Goal: Transaction & Acquisition: Book appointment/travel/reservation

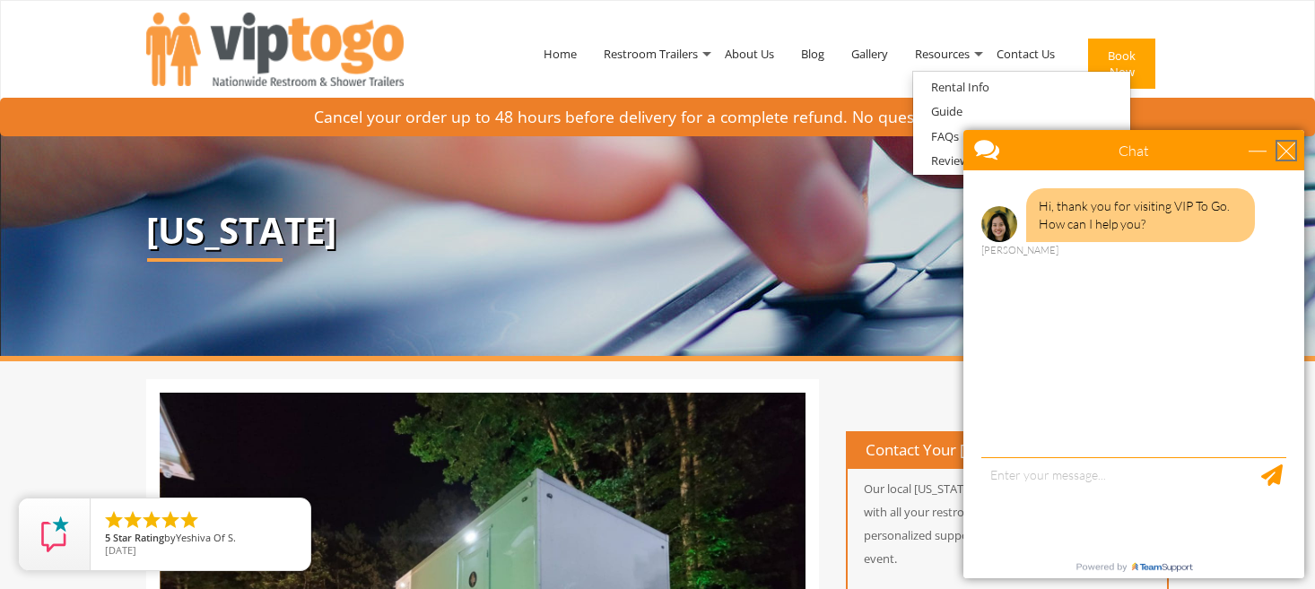
click at [1286, 153] on div "close" at bounding box center [1286, 151] width 18 height 18
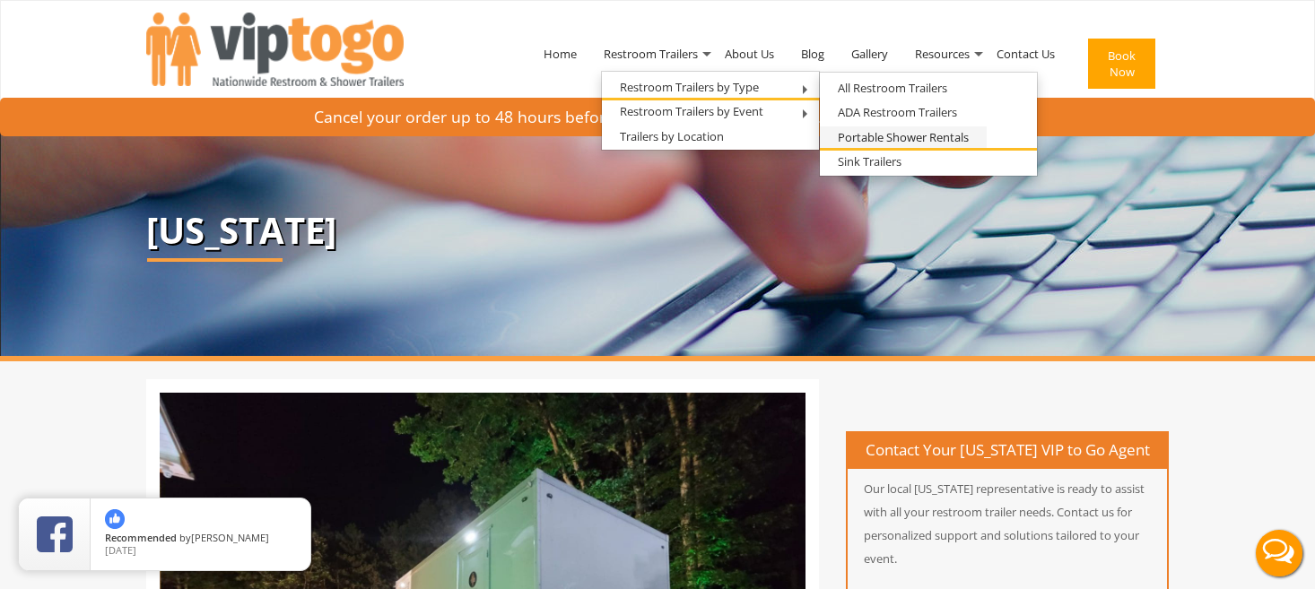
click at [870, 134] on link "Portable Shower Rentals" at bounding box center [903, 137] width 167 height 22
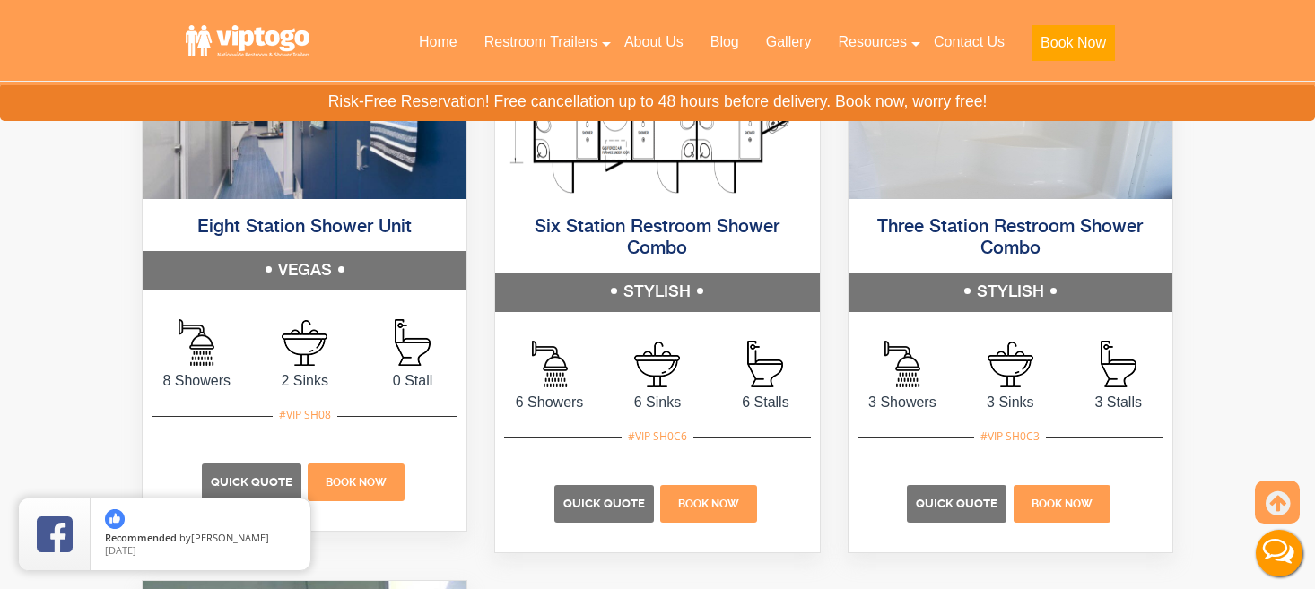
scroll to position [1093, 0]
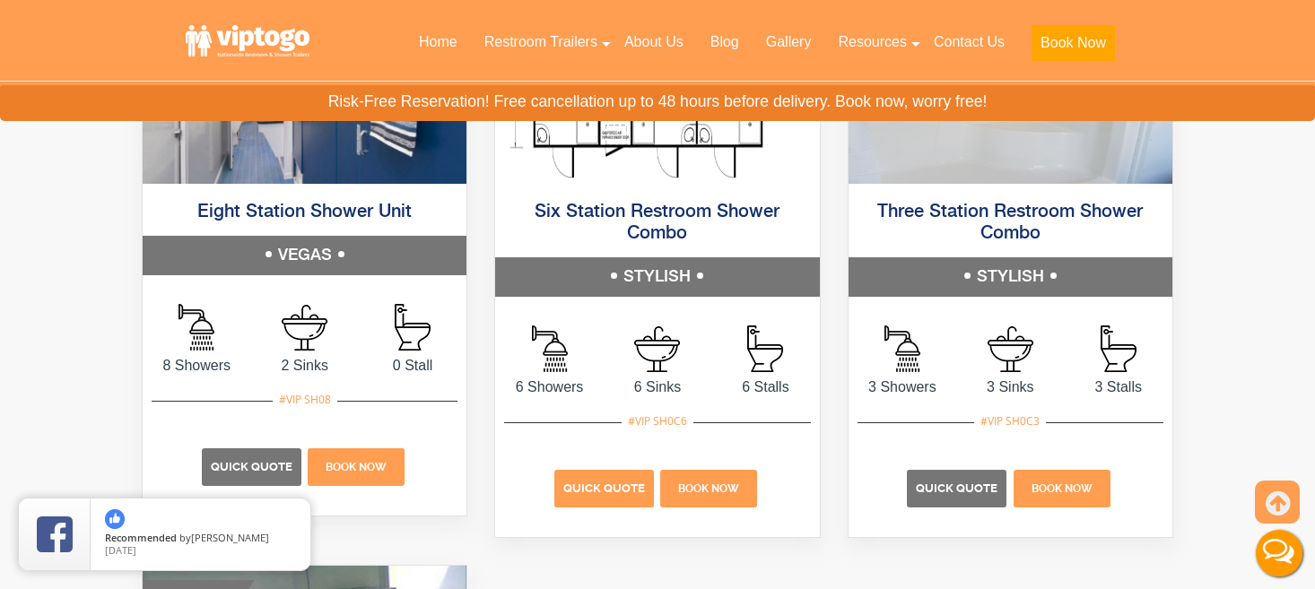
click at [617, 485] on span "Quick Quote" at bounding box center [604, 488] width 82 height 13
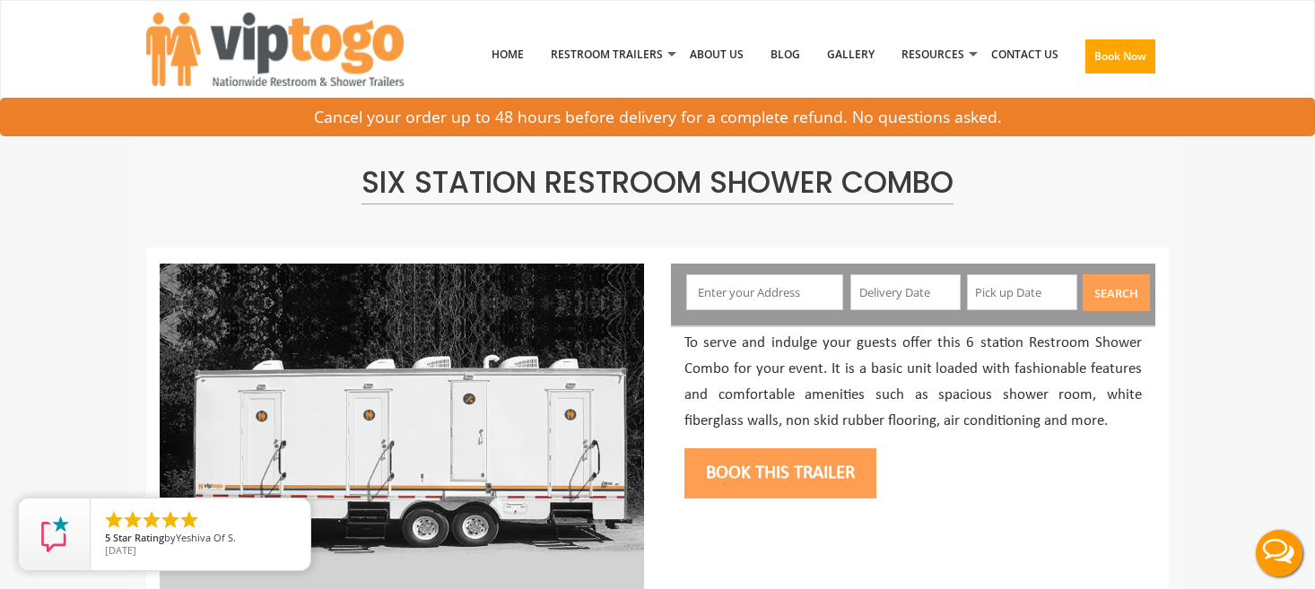
click at [743, 284] on input "text" at bounding box center [765, 292] width 158 height 36
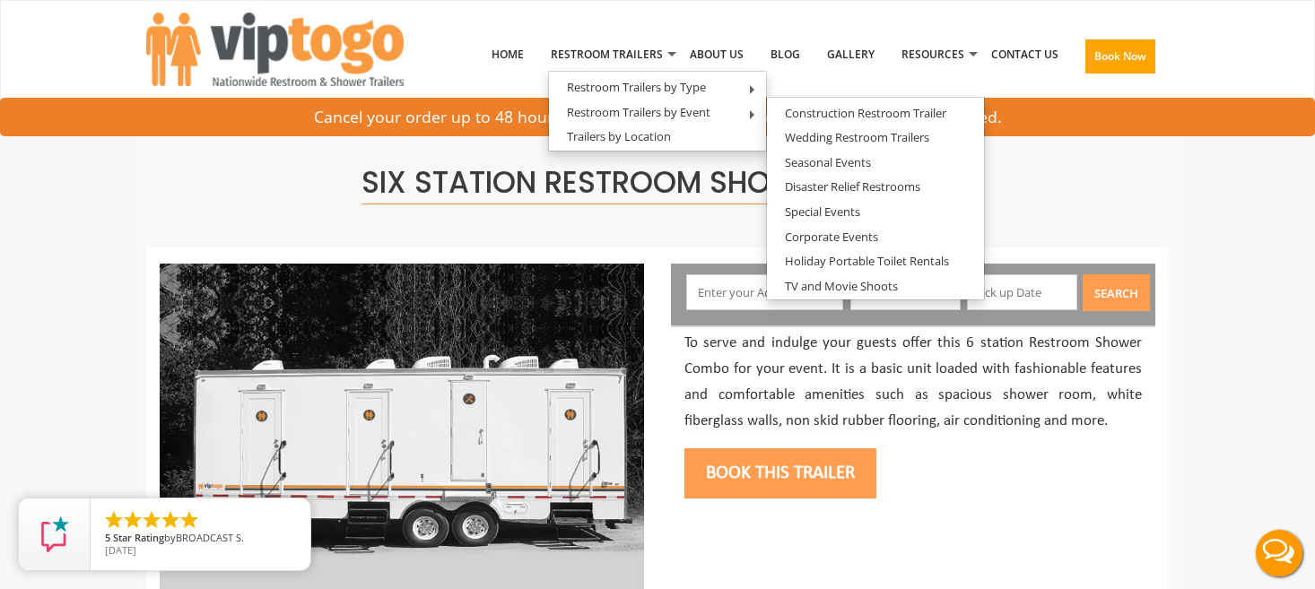
click at [720, 289] on input "text" at bounding box center [765, 292] width 158 height 36
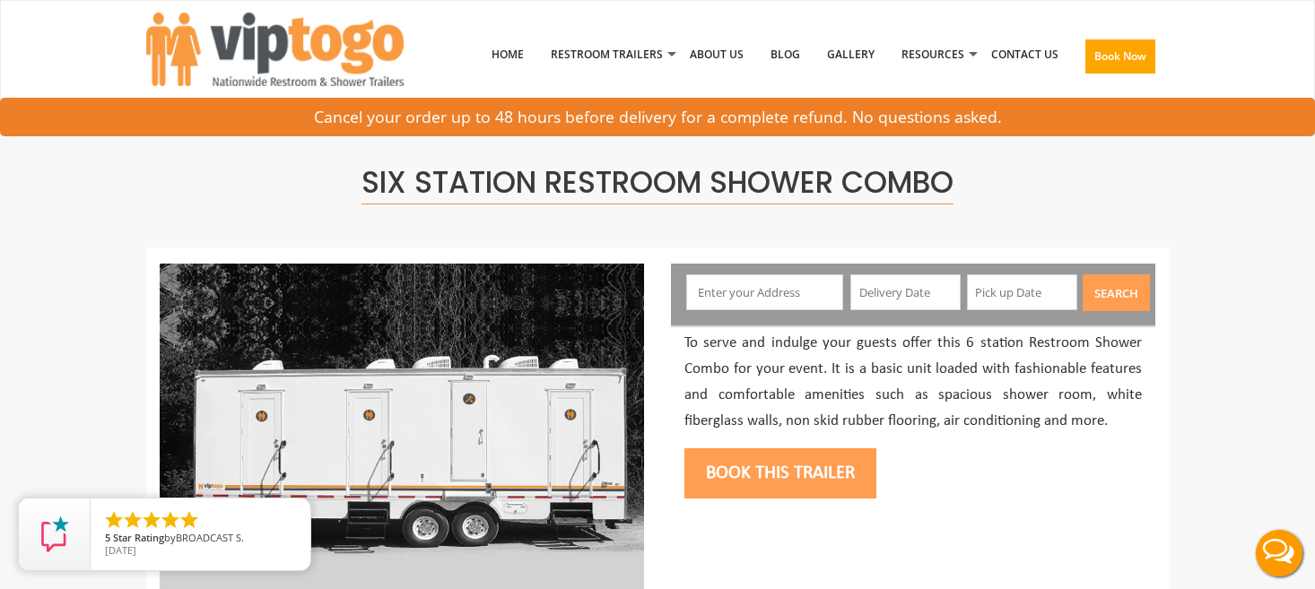
paste input "15343 Fish Hole RoadBly, OR"
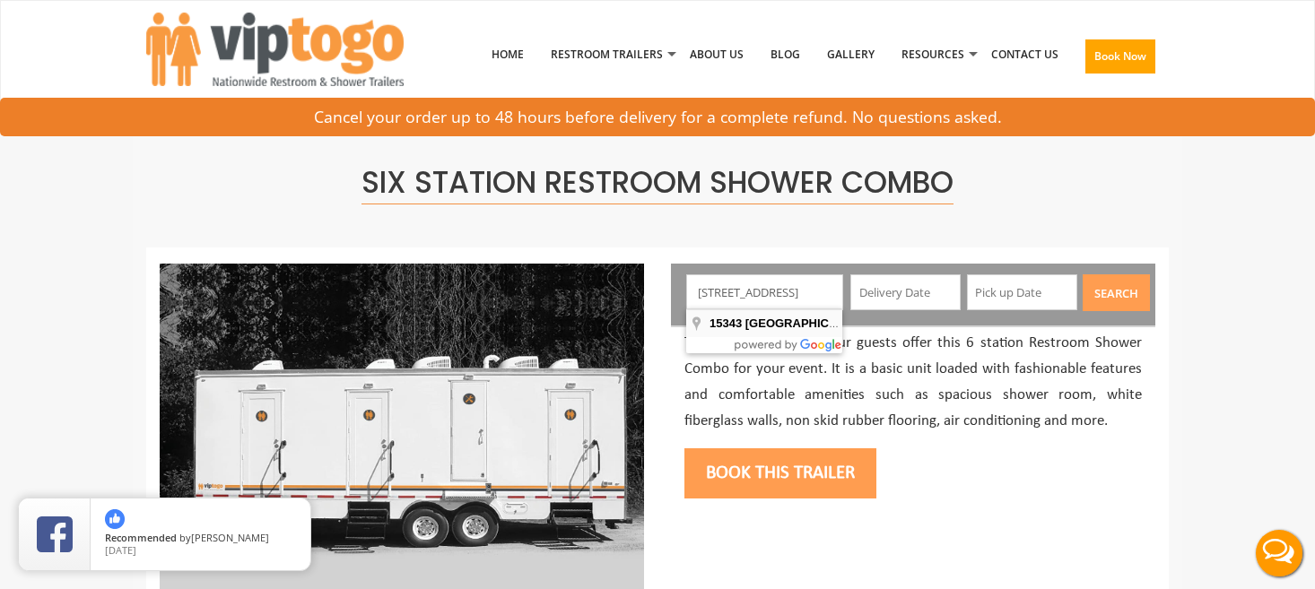
type input "15343 Fish Hole Creek Road, Bly, Oregon, USA"
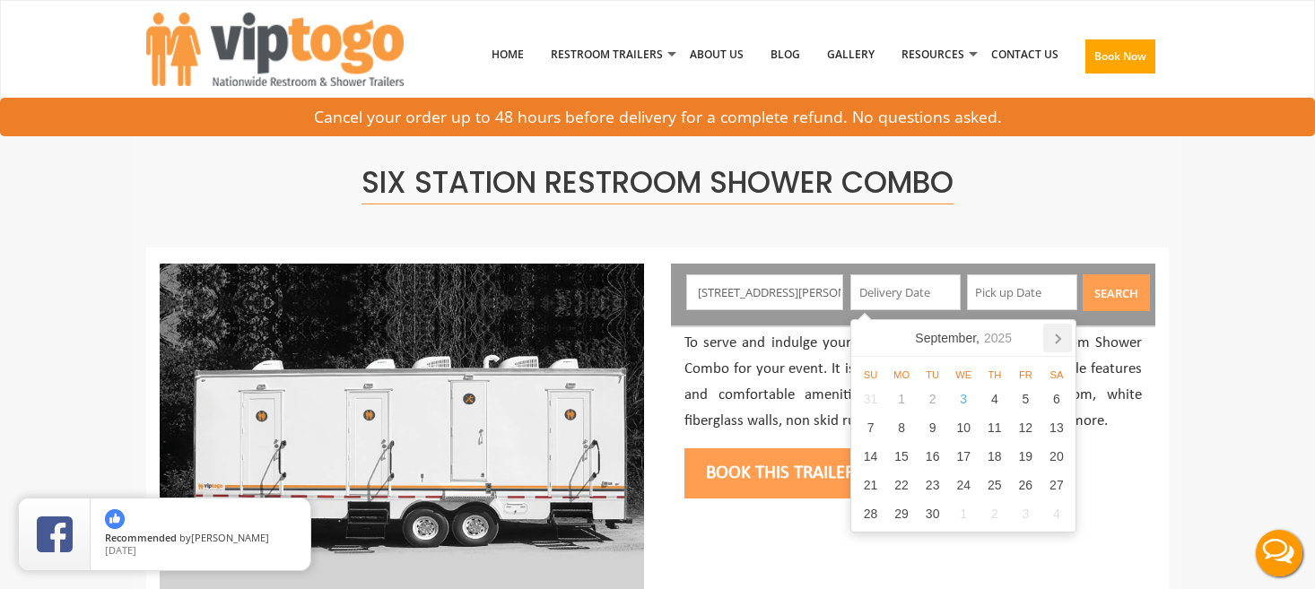
click at [1063, 330] on icon at bounding box center [1057, 338] width 29 height 29
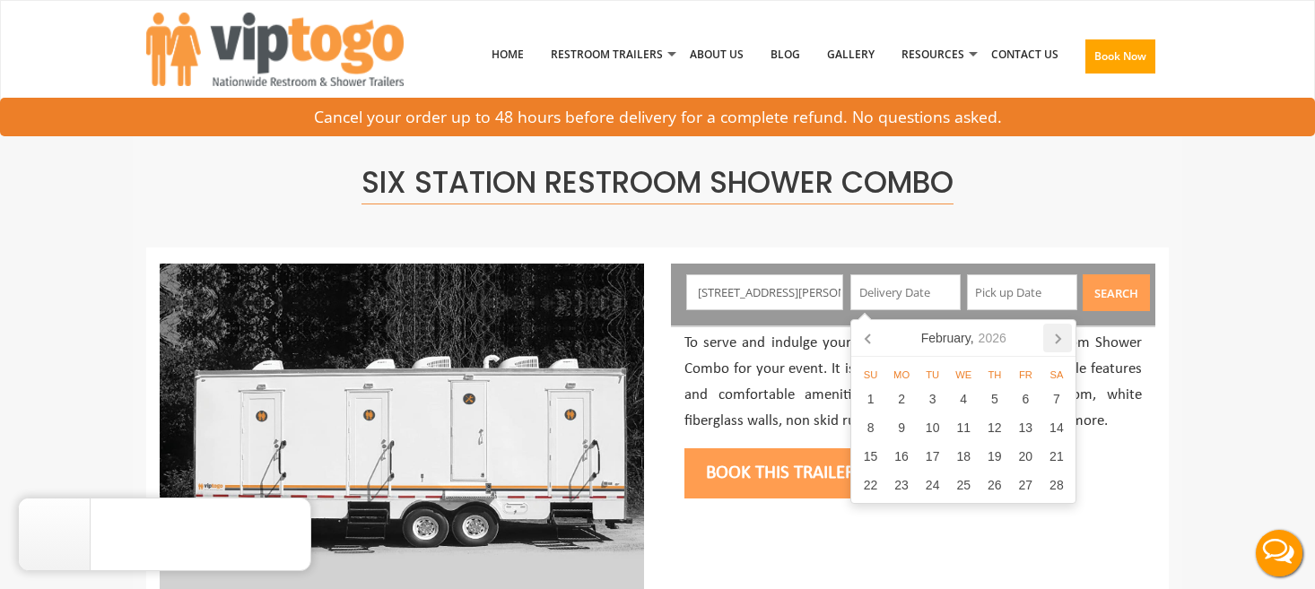
click at [1064, 330] on icon at bounding box center [1057, 338] width 29 height 29
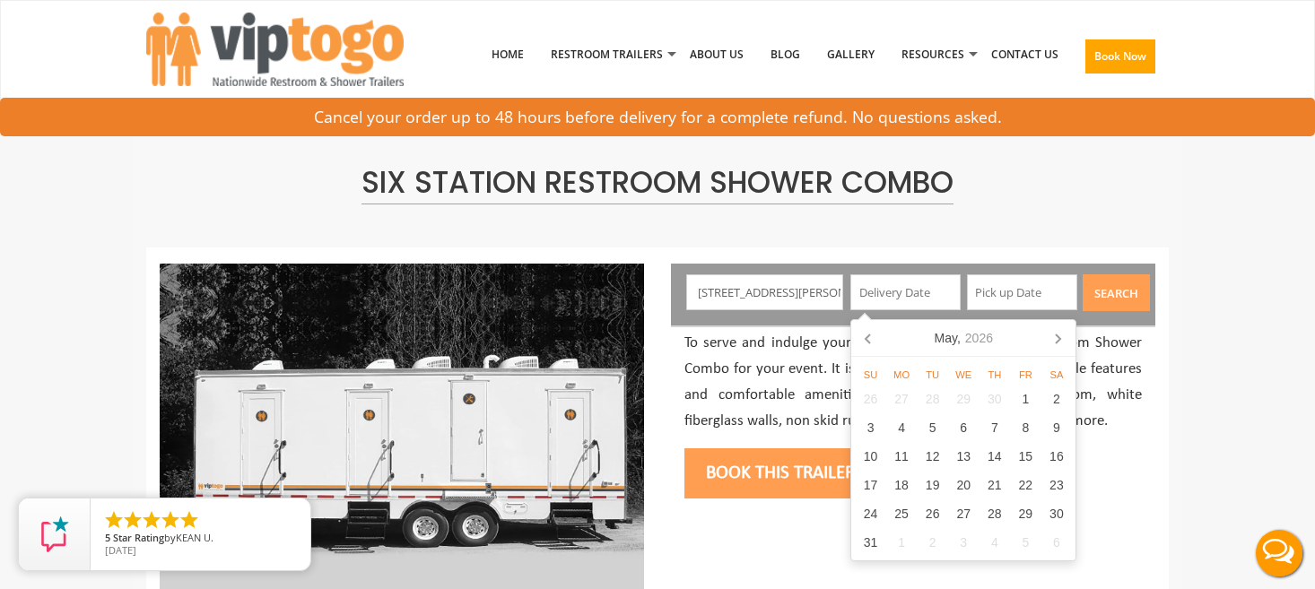
click at [1064, 330] on icon at bounding box center [1057, 338] width 29 height 29
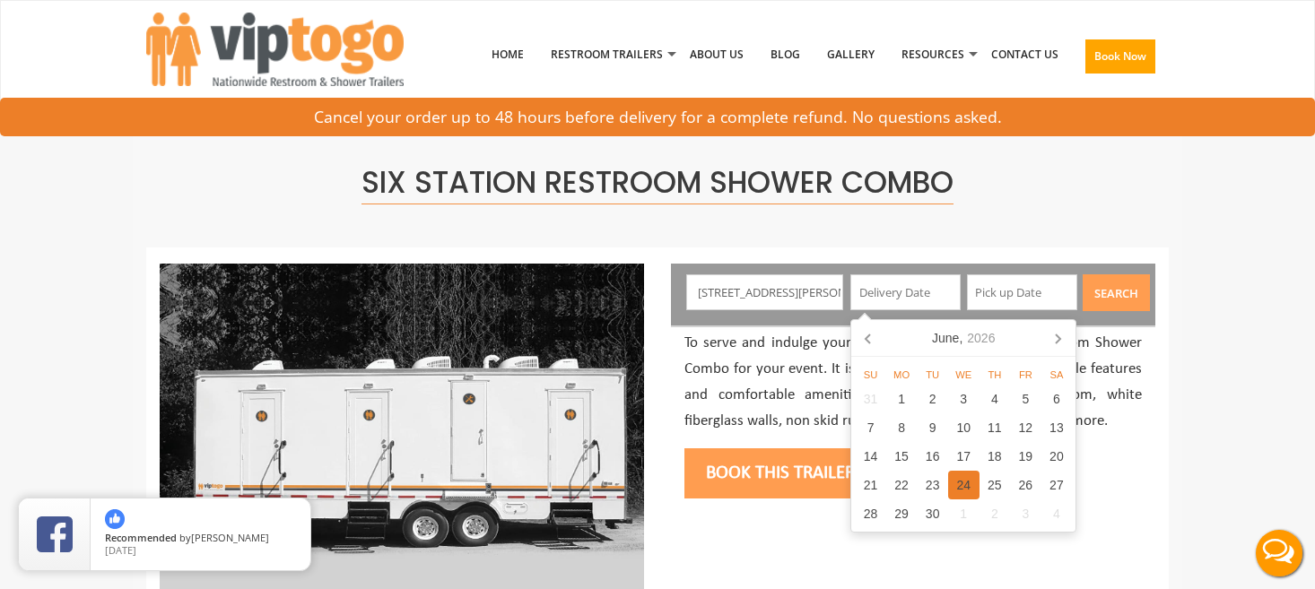
click at [962, 484] on div "24" at bounding box center [963, 485] width 31 height 29
type input "06/24/2026"
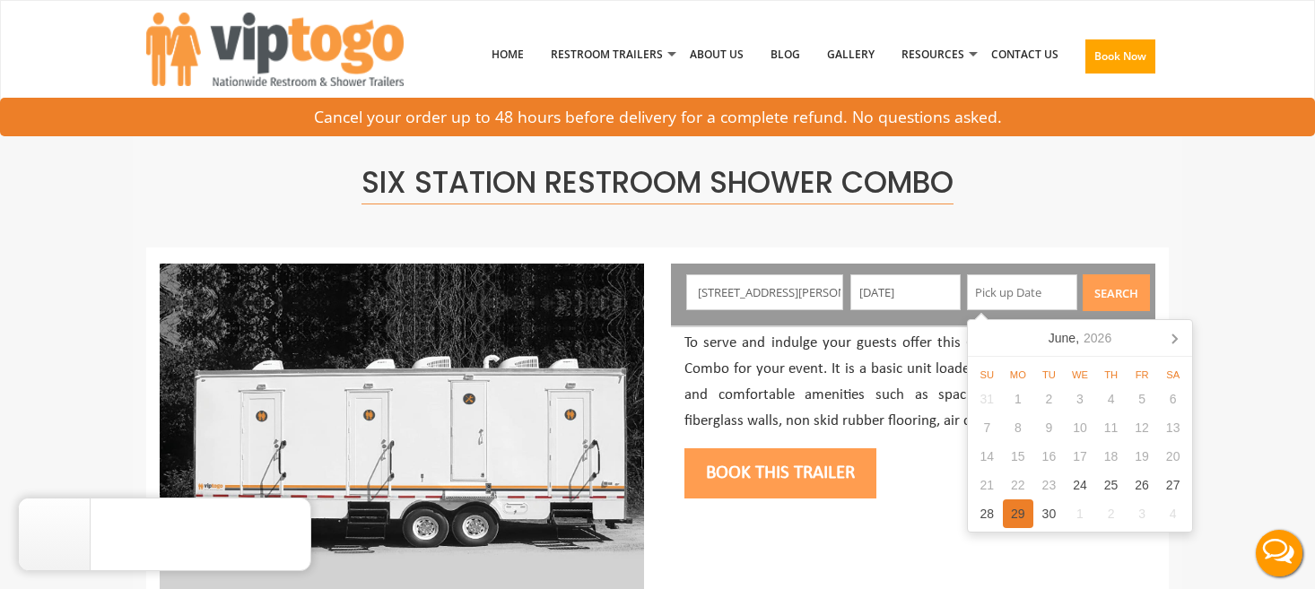
click at [1023, 508] on div "29" at bounding box center [1018, 514] width 31 height 29
type input "06/29/2026"
click at [887, 292] on input "06/24/2026" at bounding box center [905, 292] width 110 height 36
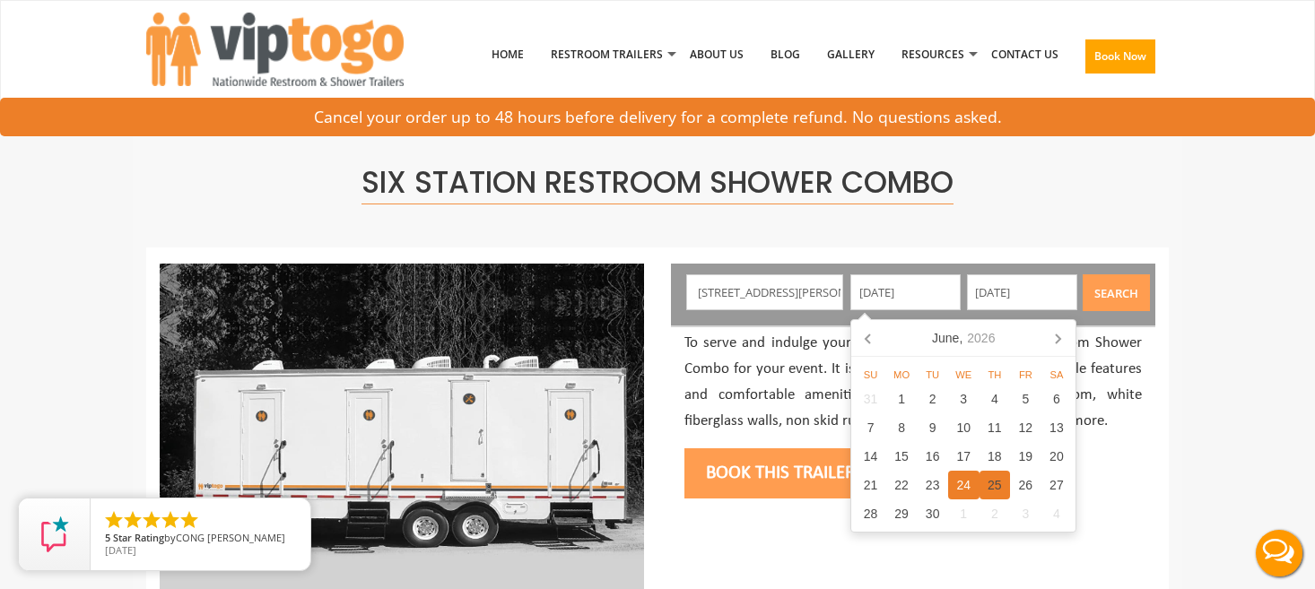
click at [995, 480] on div "25" at bounding box center [994, 485] width 31 height 29
type input "06/25/2026"
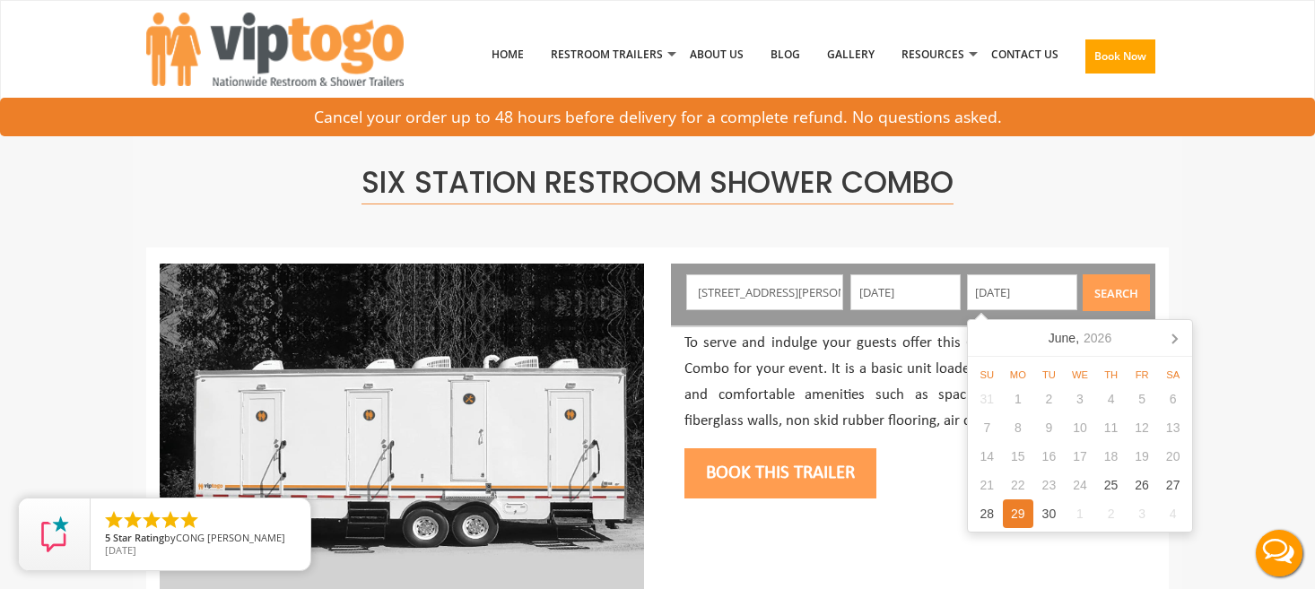
click at [1112, 290] on button "Search" at bounding box center [1116, 292] width 67 height 37
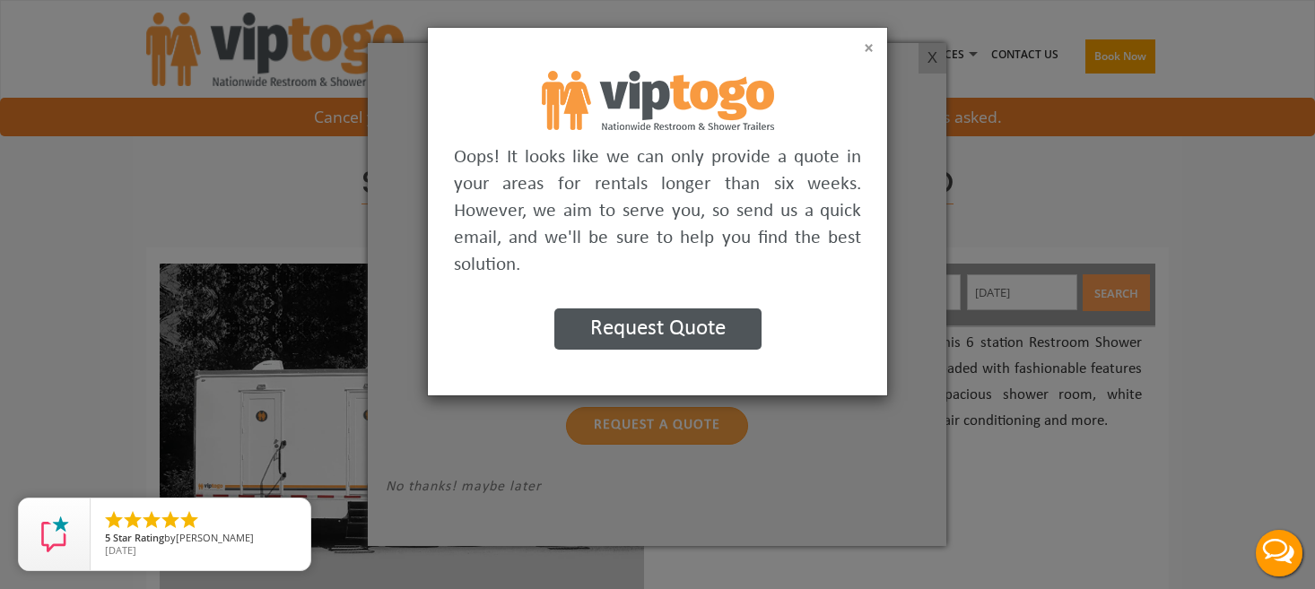
click at [869, 43] on button "×" at bounding box center [869, 48] width 10 height 18
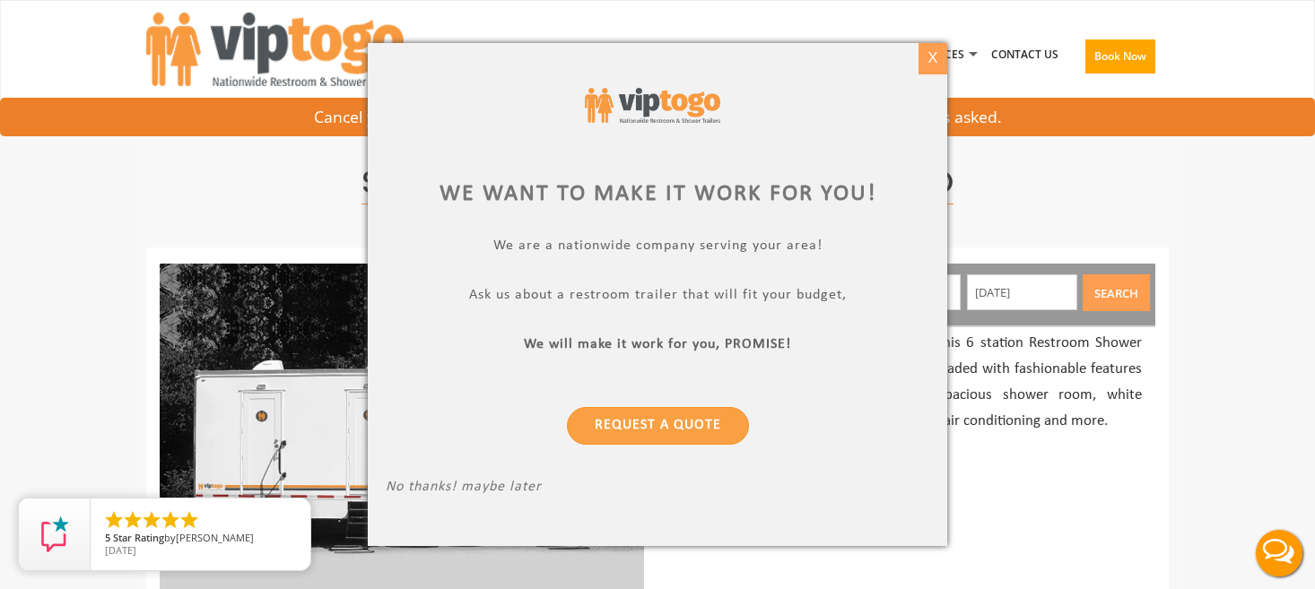
click at [932, 52] on div "X" at bounding box center [932, 58] width 28 height 30
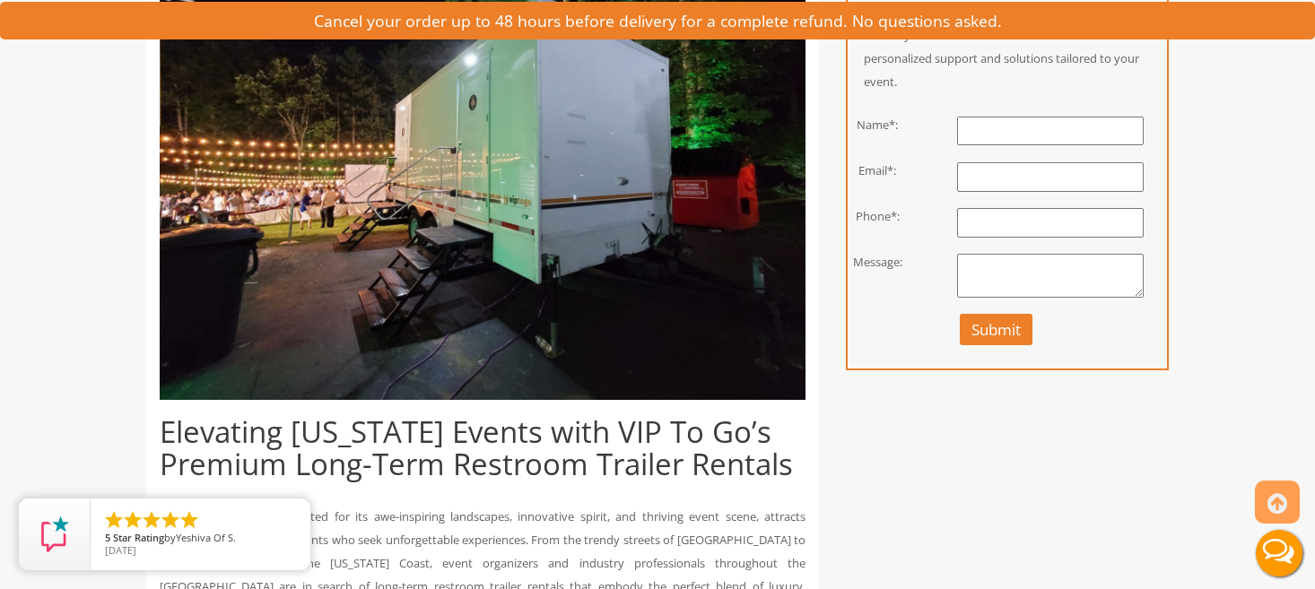
scroll to position [486, 0]
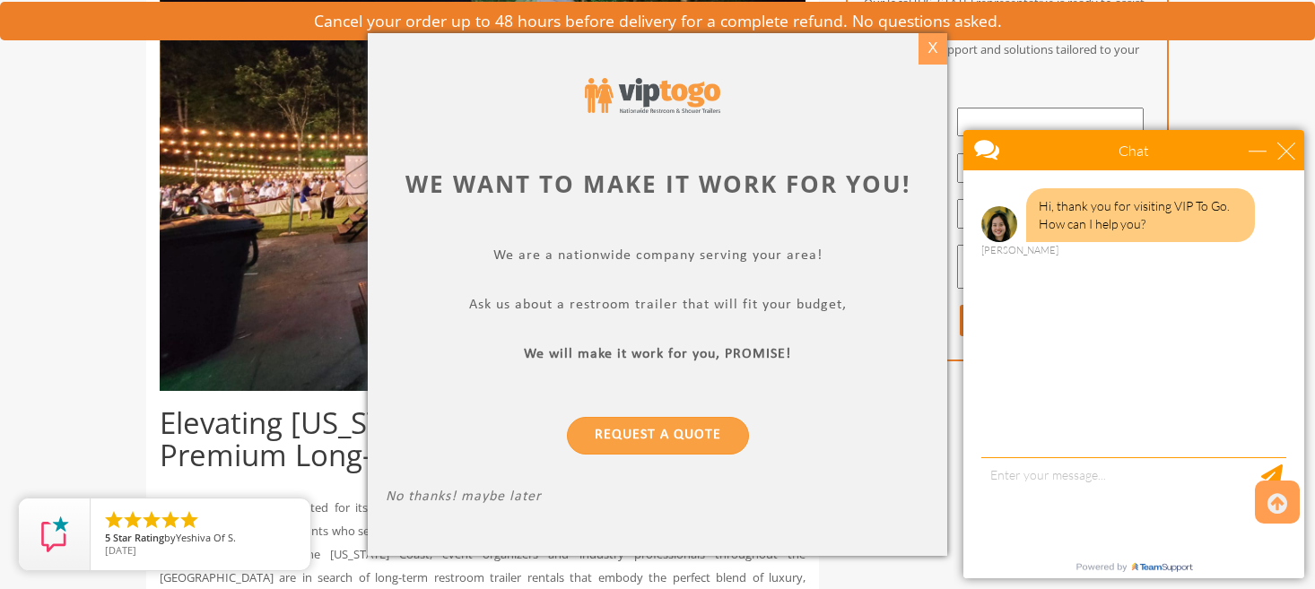
click at [936, 48] on div "X" at bounding box center [932, 48] width 28 height 30
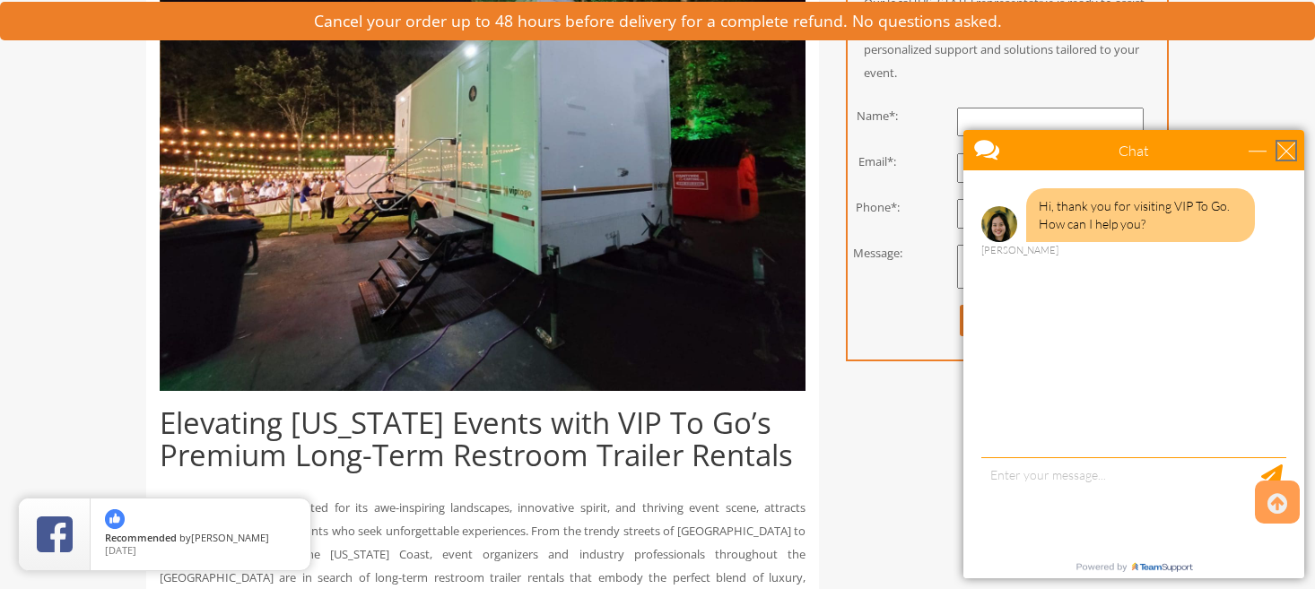
click at [1291, 149] on div "close" at bounding box center [1286, 151] width 18 height 18
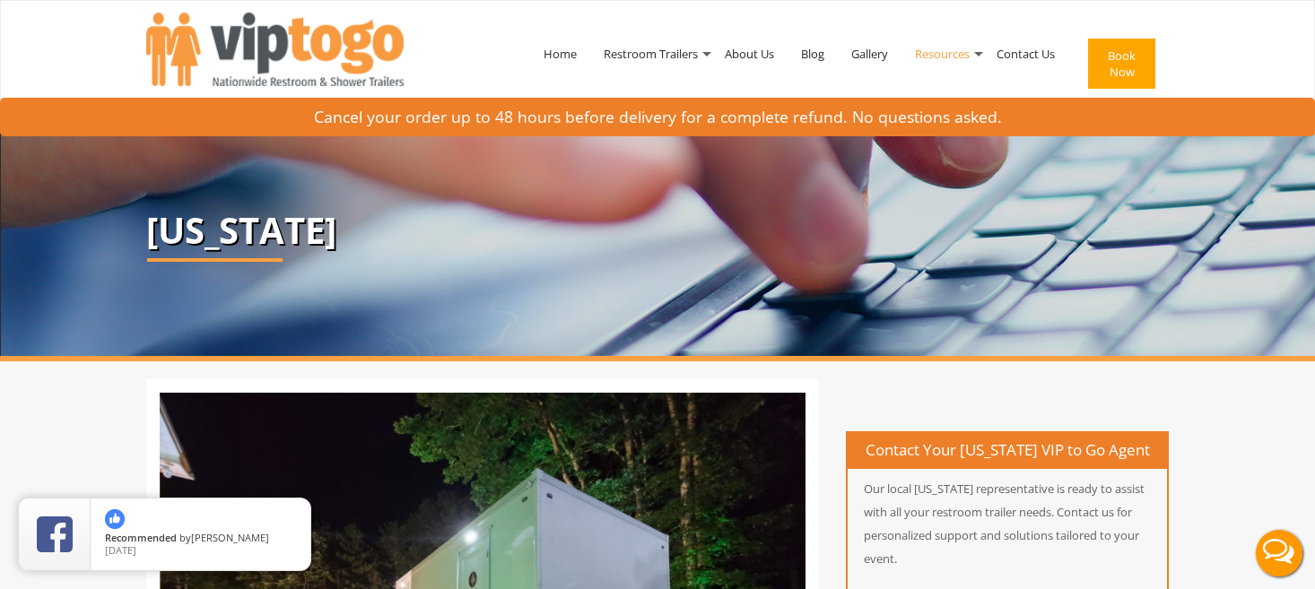
scroll to position [0, 0]
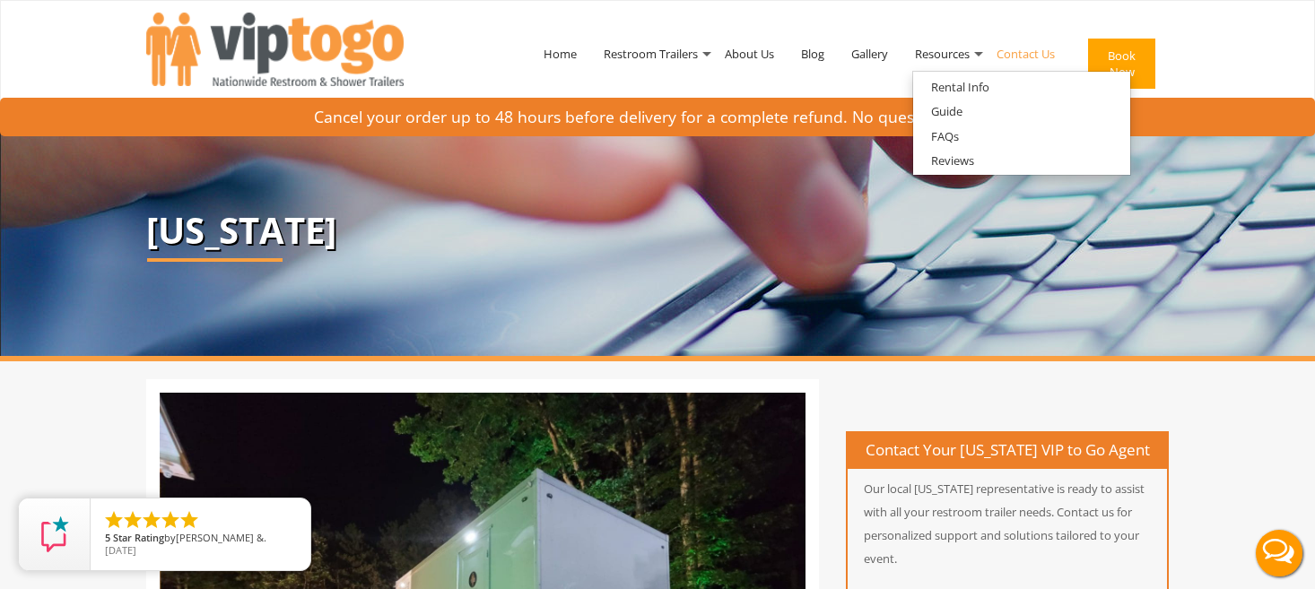
click at [1016, 53] on link "Contact Us" at bounding box center [1025, 53] width 85 height 93
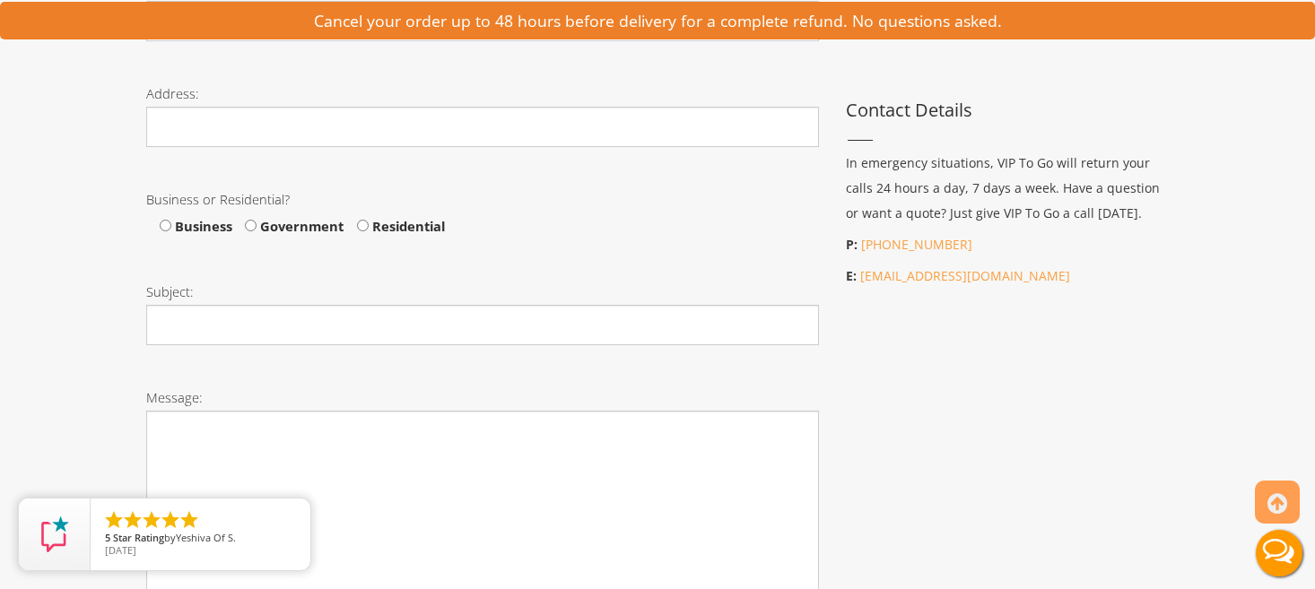
scroll to position [786, 0]
drag, startPoint x: 980, startPoint y: 271, endPoint x: 856, endPoint y: 277, distance: 124.8
click at [856, 277] on p "E: info@viptogo.com" at bounding box center [1007, 274] width 323 height 25
copy p "[EMAIL_ADDRESS][DOMAIN_NAME]"
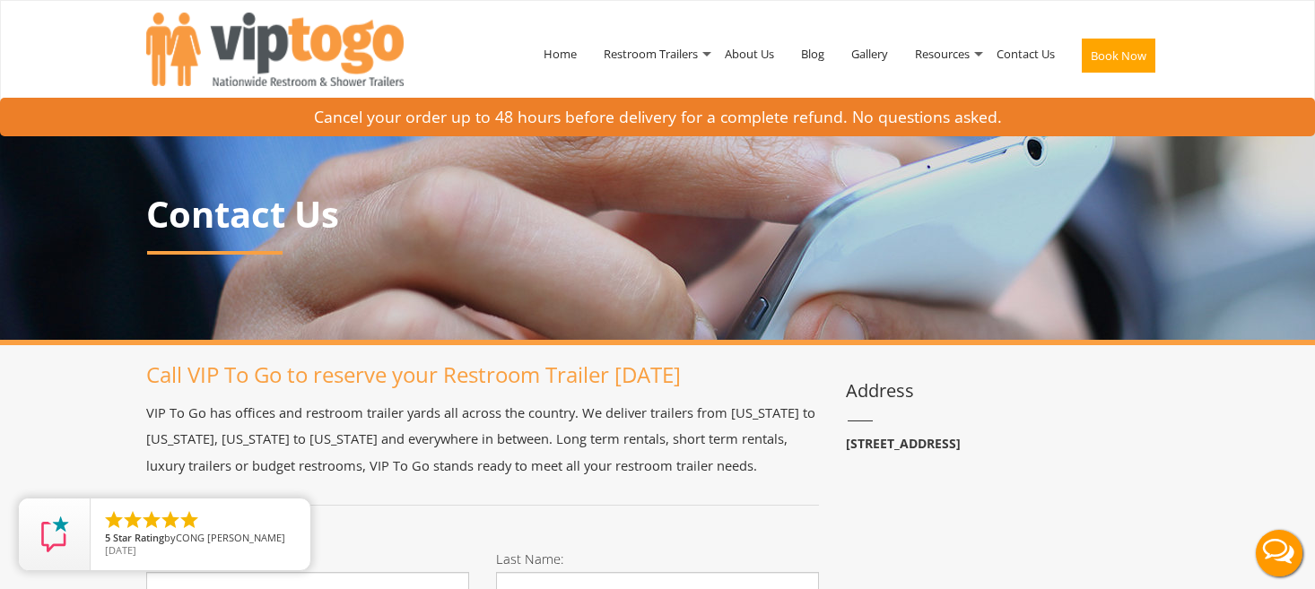
scroll to position [0, 0]
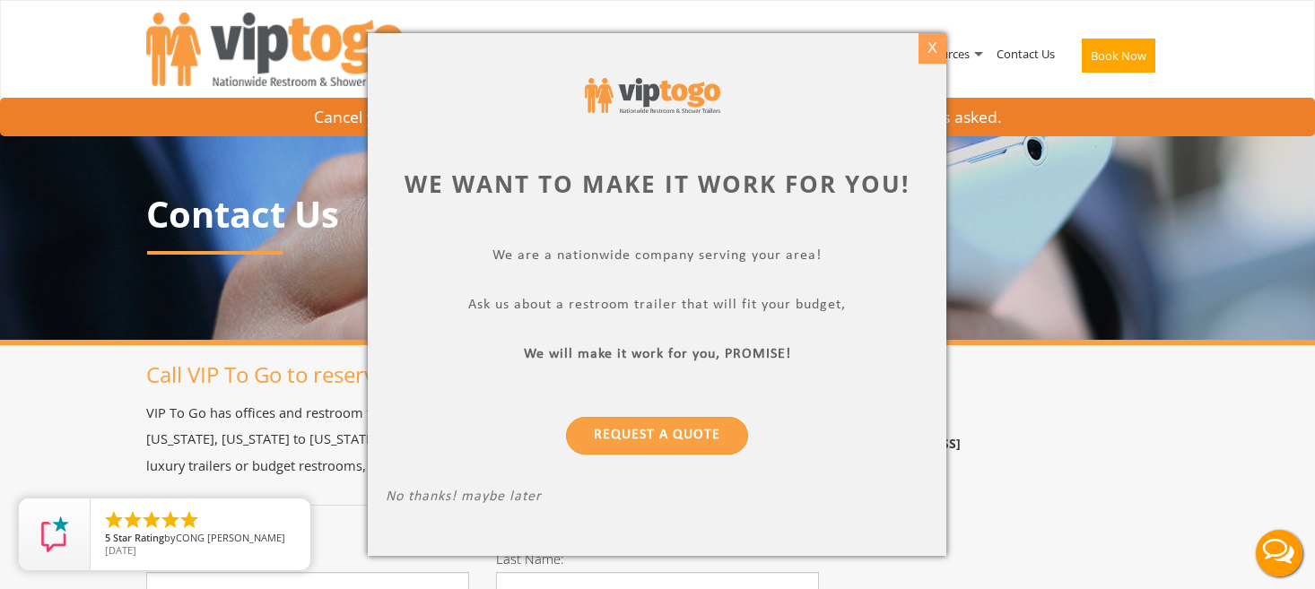
click at [934, 48] on div "X" at bounding box center [932, 48] width 28 height 30
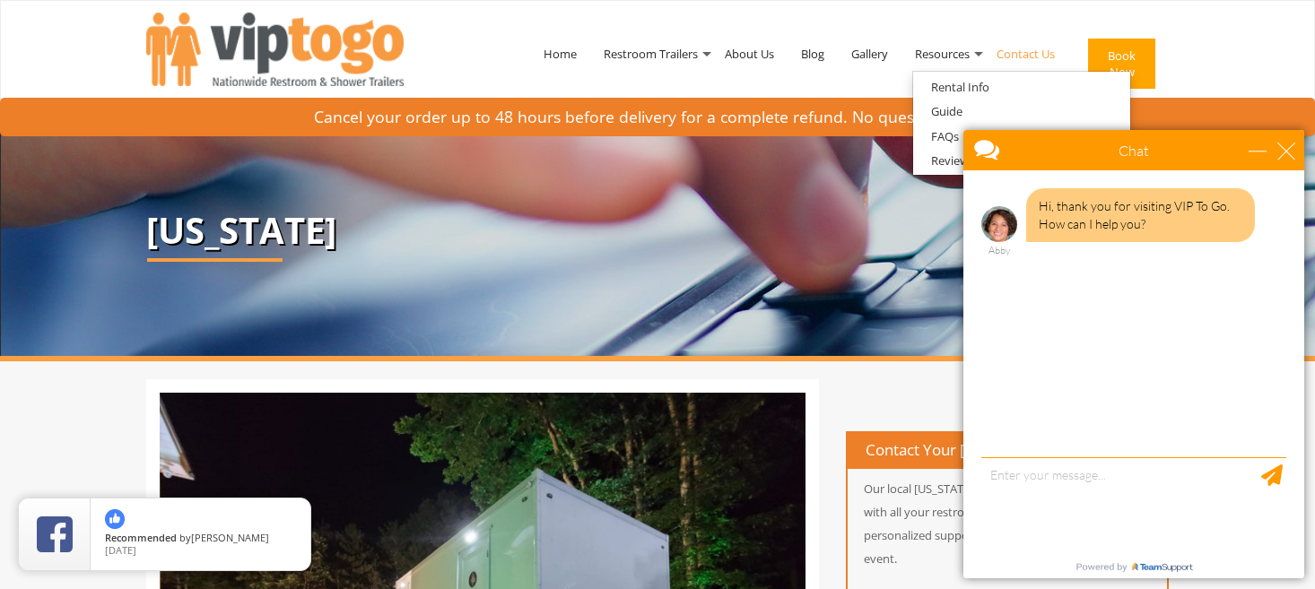
click at [1031, 53] on link "Contact Us" at bounding box center [1025, 53] width 85 height 93
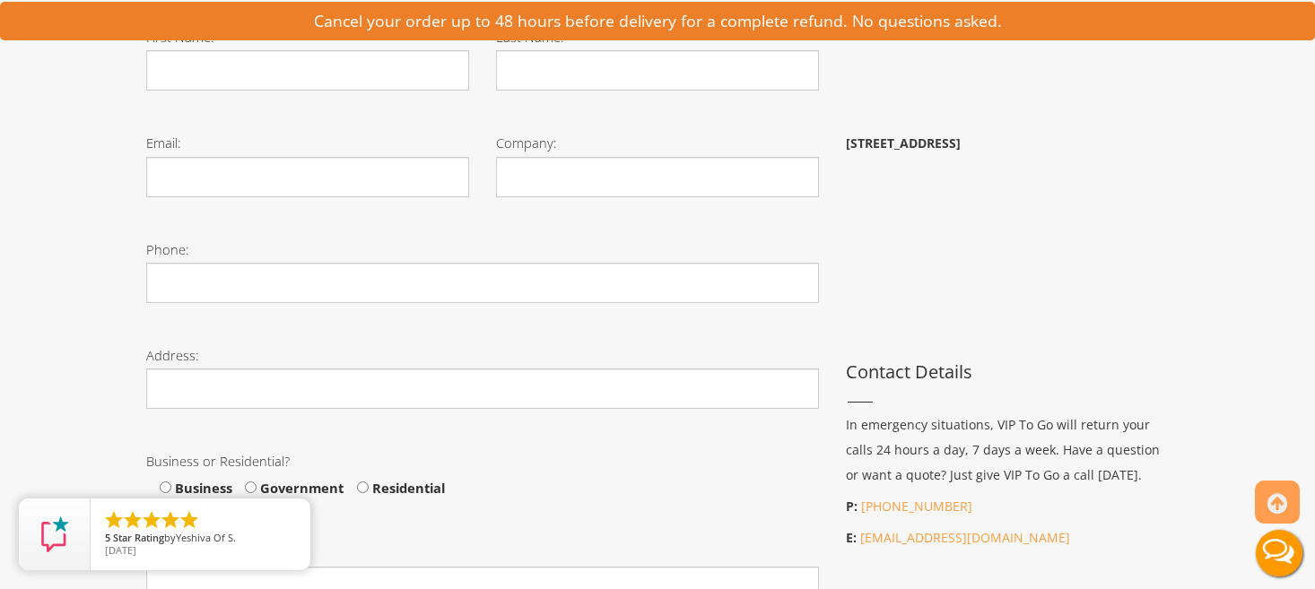
scroll to position [536, 0]
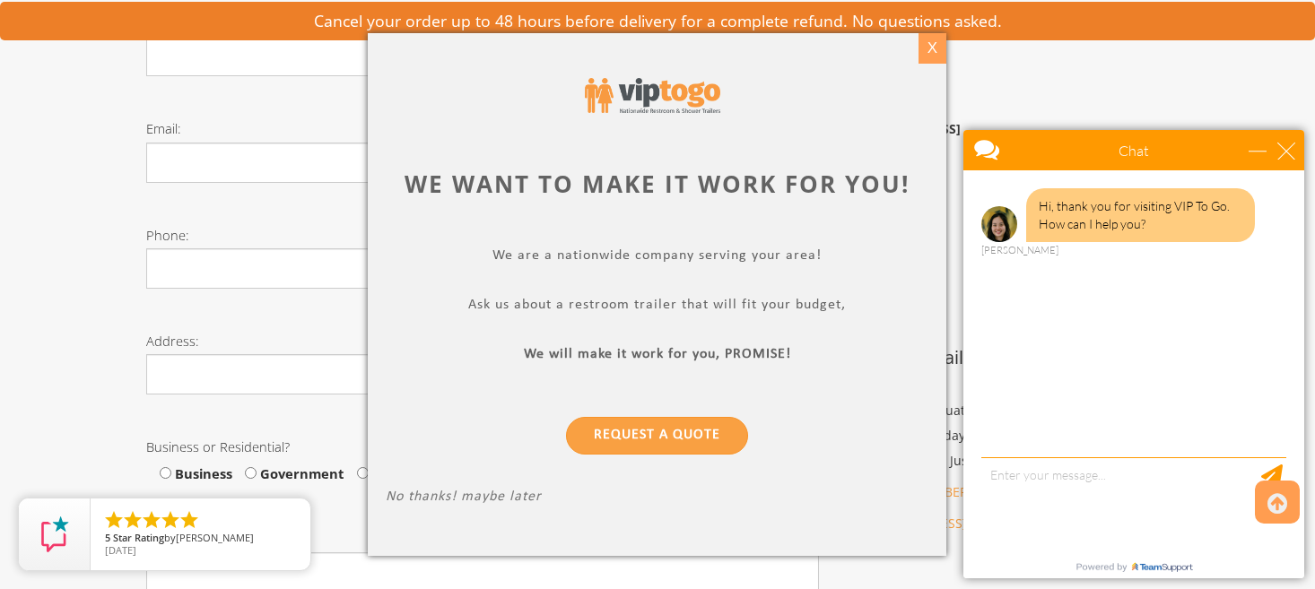
click at [936, 53] on div "X" at bounding box center [932, 48] width 28 height 30
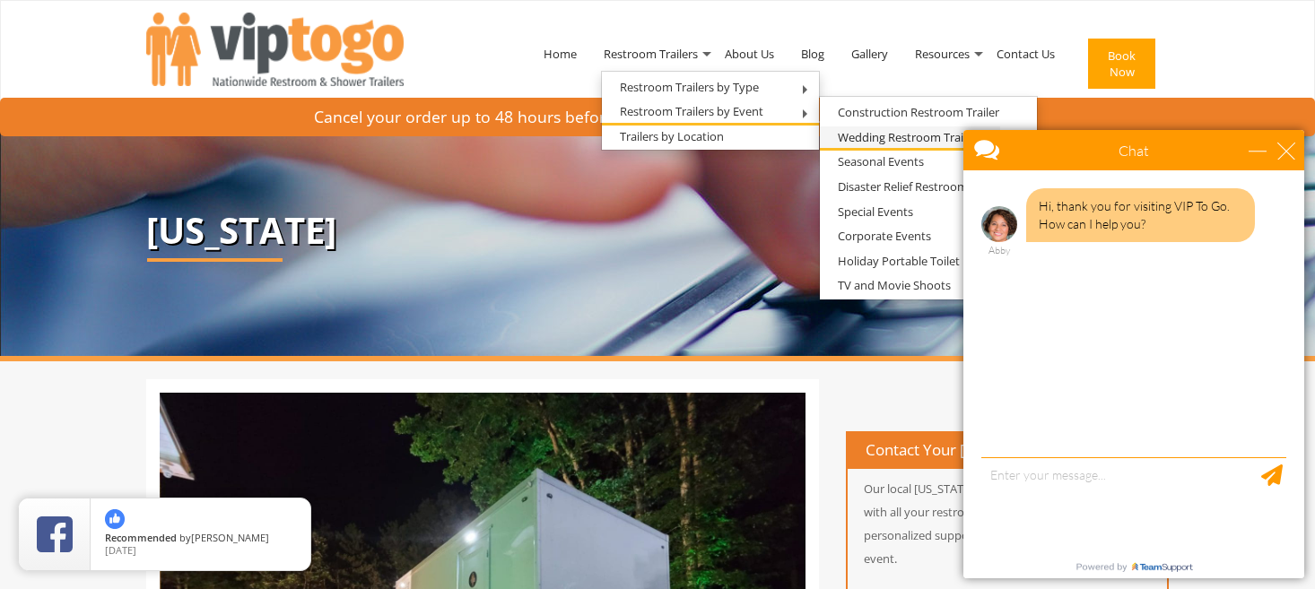
click at [873, 146] on link "Wedding Restroom Trailers" at bounding box center [910, 137] width 180 height 22
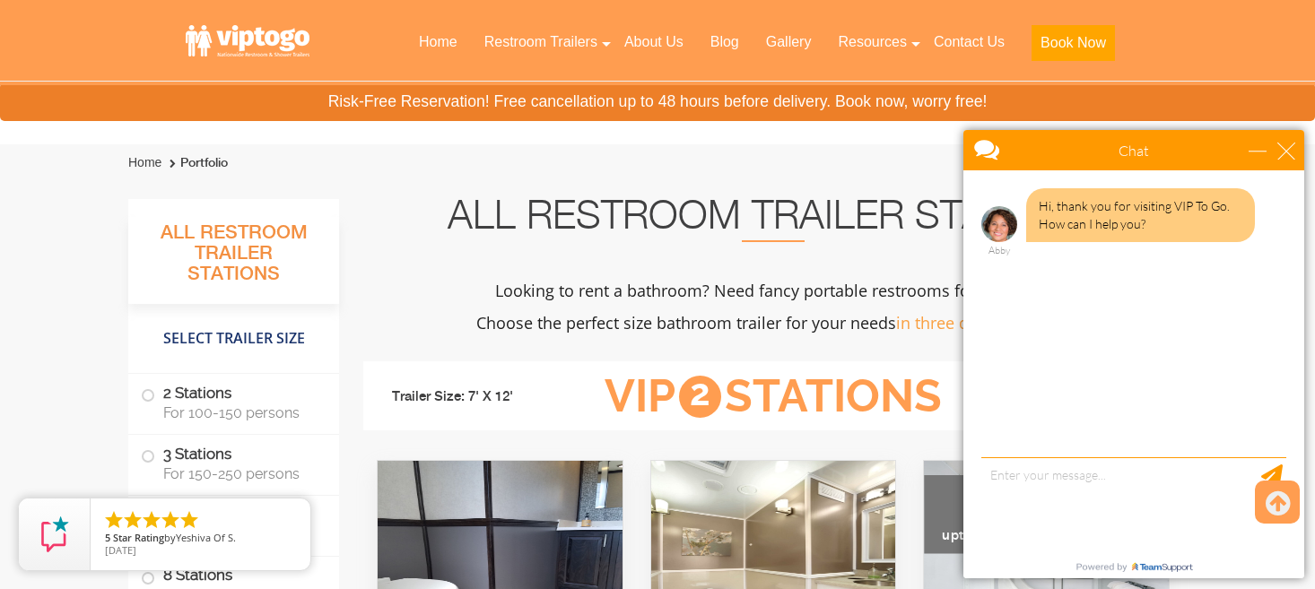
scroll to position [1532, 0]
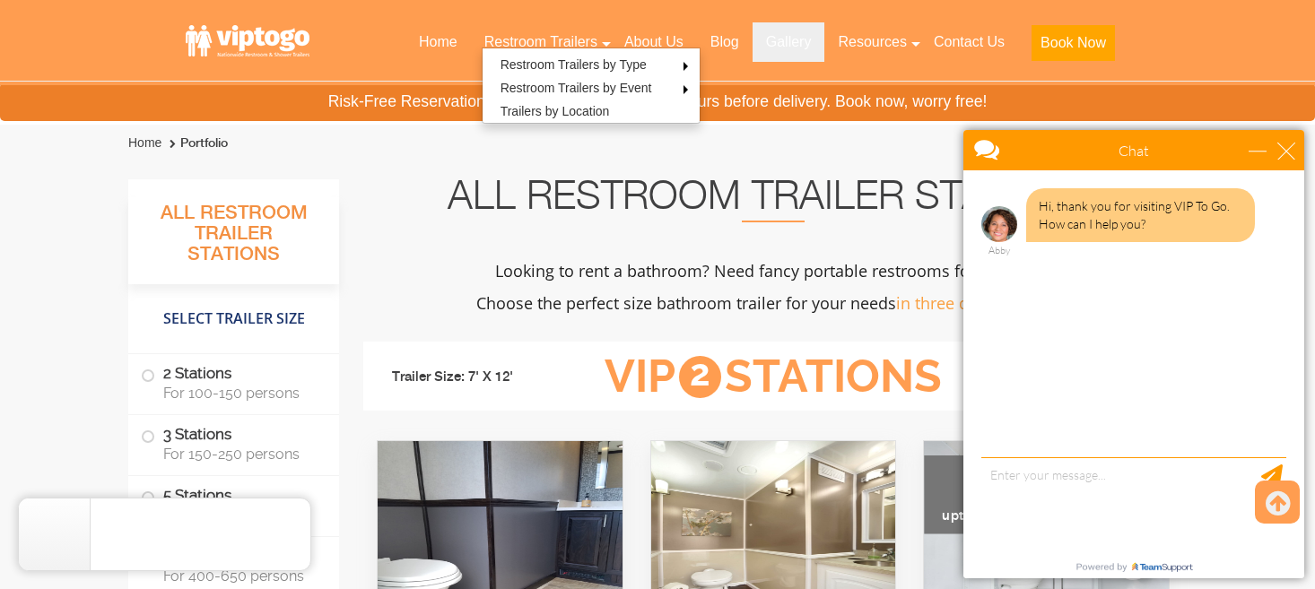
click at [782, 38] on link "Gallery" at bounding box center [789, 41] width 73 height 39
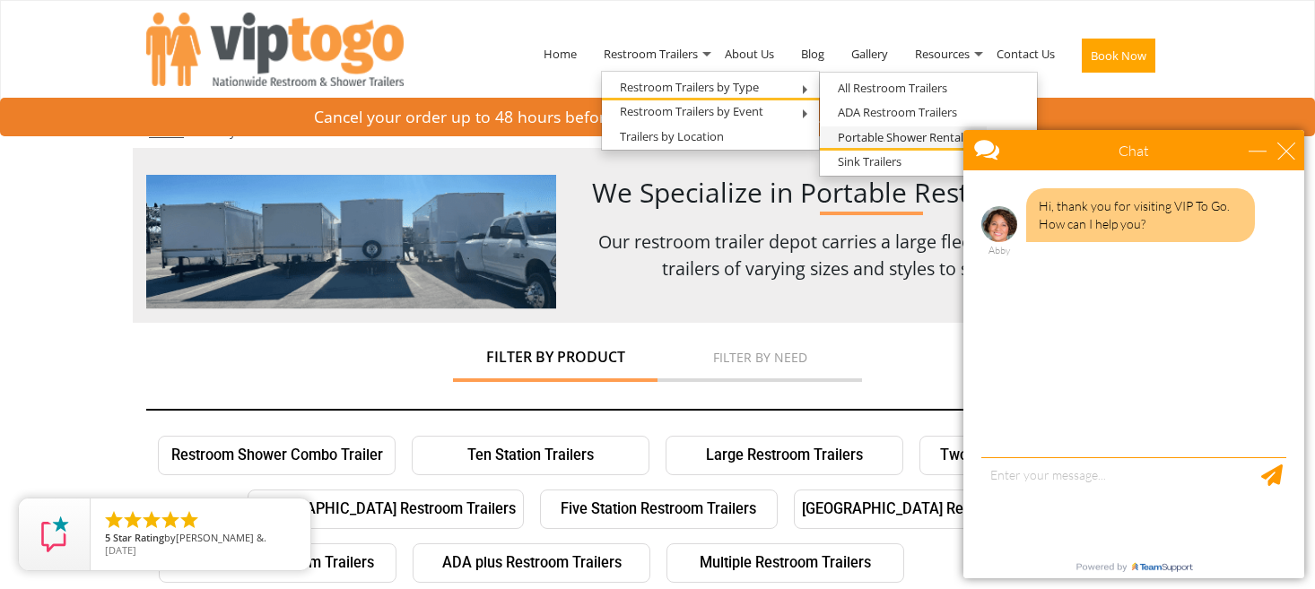
click at [930, 134] on link "Portable Shower Rentals" at bounding box center [903, 137] width 167 height 22
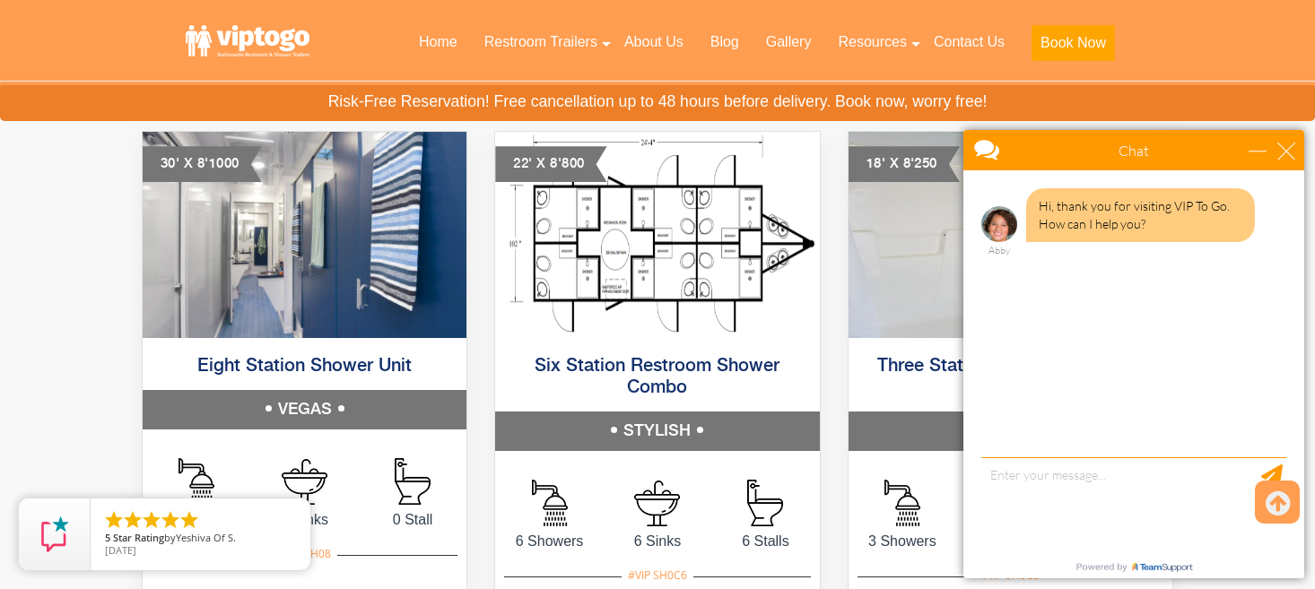
scroll to position [962, 0]
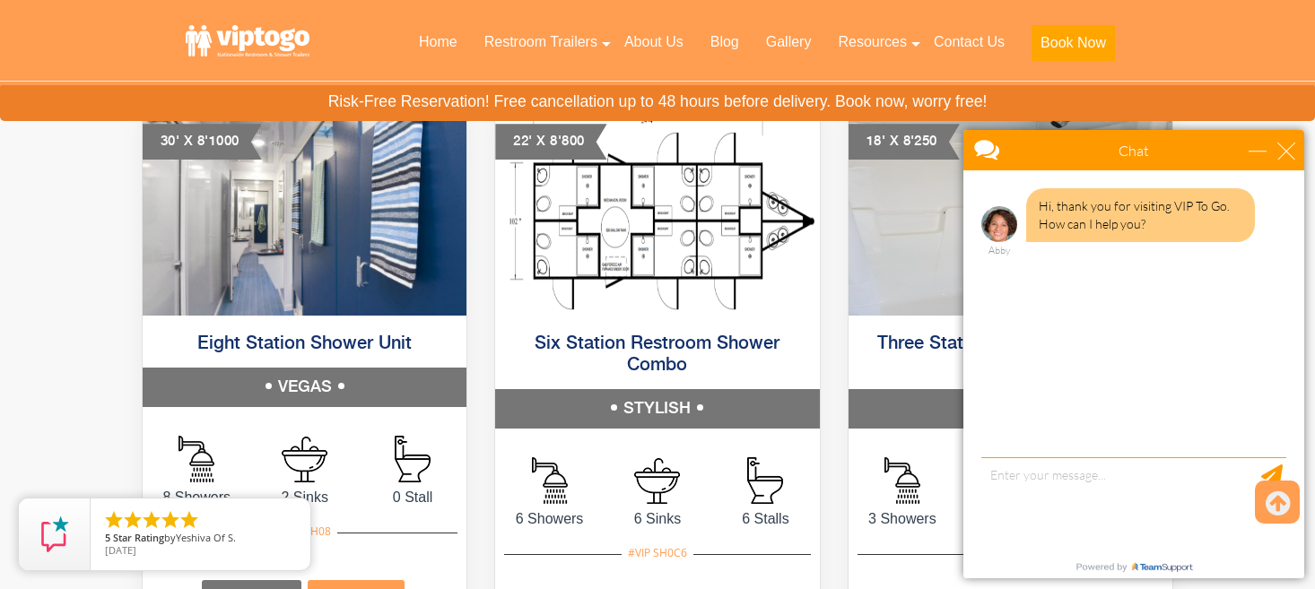
click at [648, 346] on link "Six Station Restroom Shower Combo" at bounding box center [657, 355] width 245 height 40
